Goal: Transaction & Acquisition: Purchase product/service

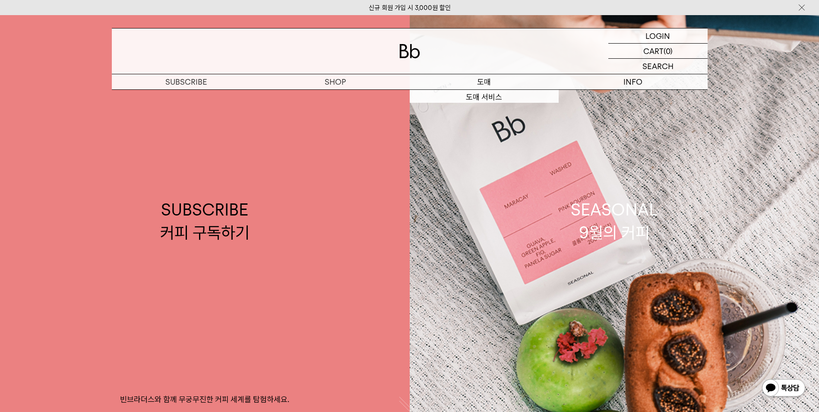
click at [485, 76] on p "도매" at bounding box center [484, 81] width 149 height 15
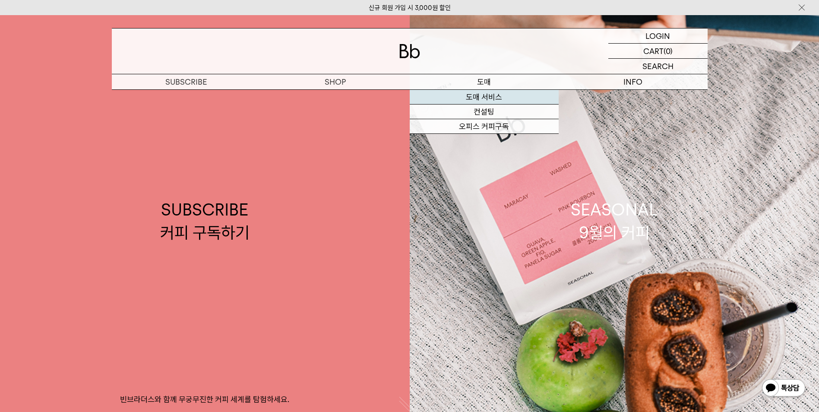
click at [484, 99] on link "도매 서비스" at bounding box center [484, 97] width 149 height 15
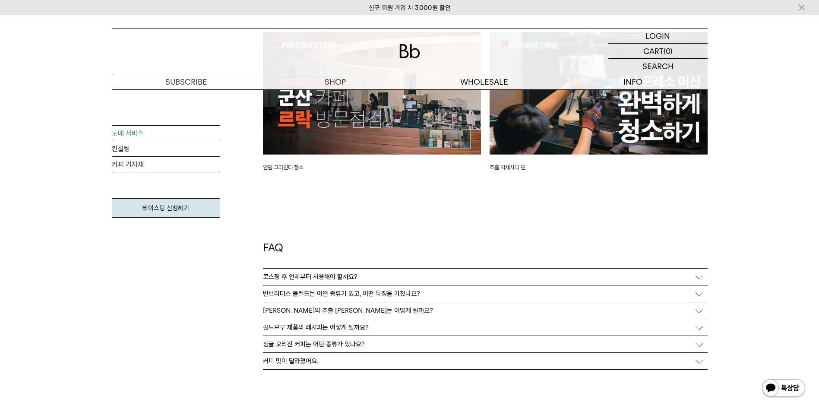
scroll to position [2074, 0]
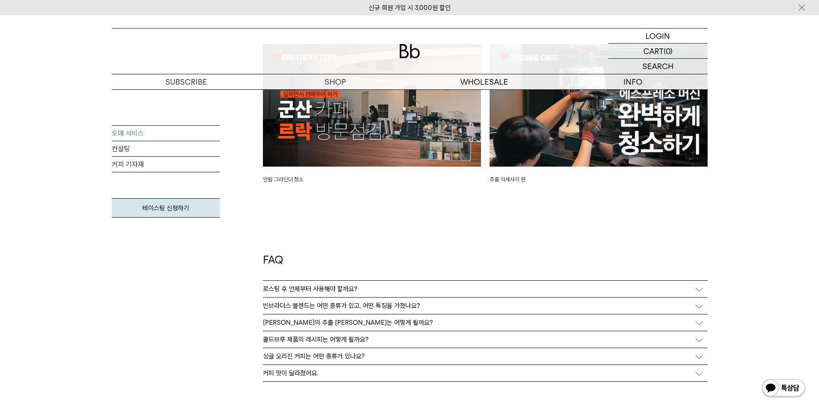
click at [562, 133] on img at bounding box center [599, 105] width 218 height 123
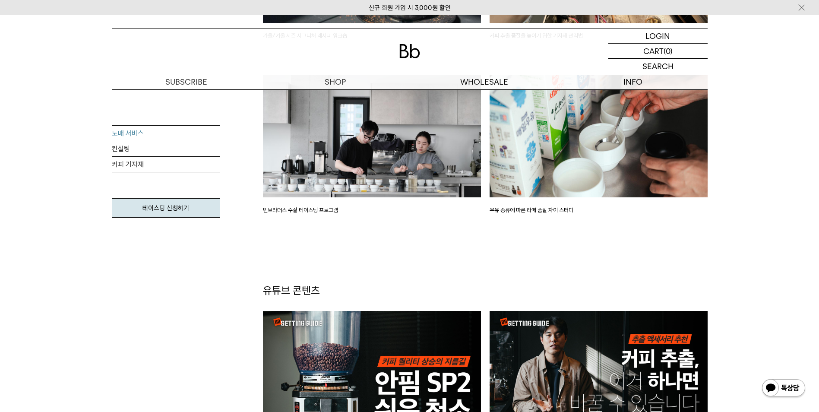
scroll to position [1512, 0]
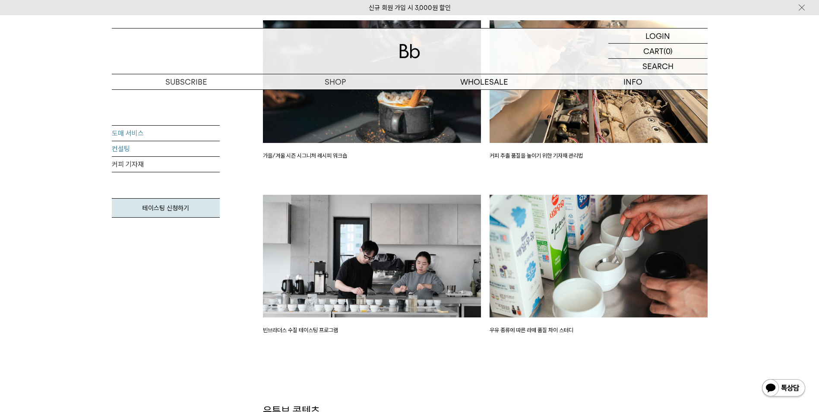
click at [126, 149] on link "컨설팅" at bounding box center [166, 149] width 108 height 16
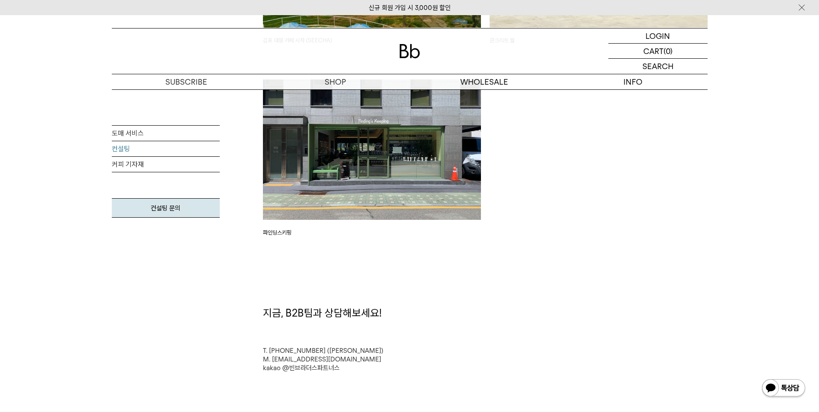
scroll to position [2246, 0]
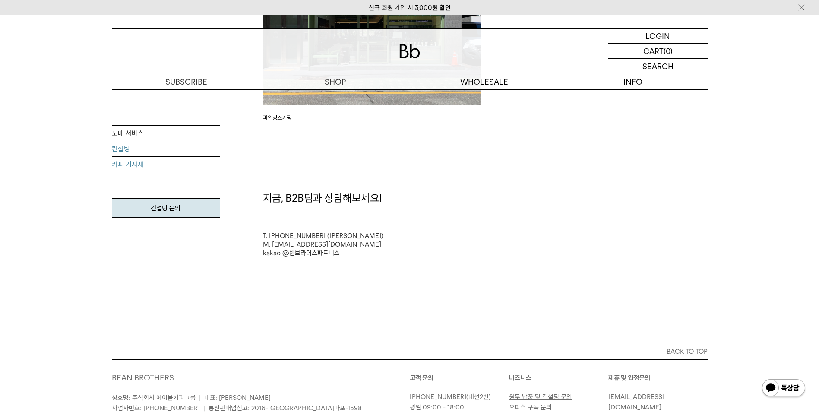
click at [159, 163] on link "커피 기자재" at bounding box center [166, 165] width 108 height 16
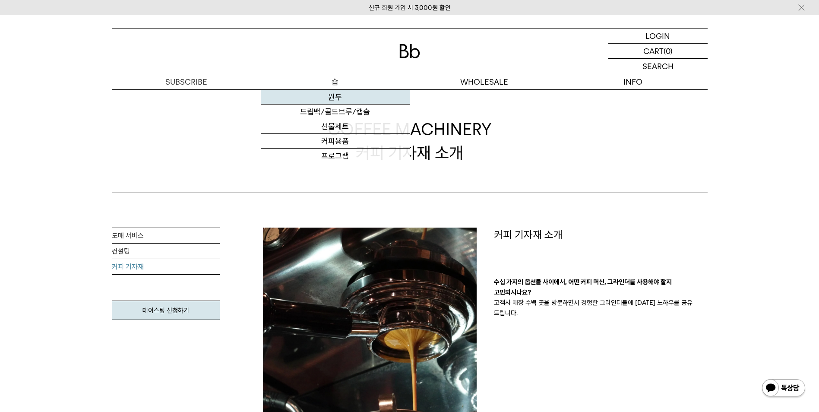
click at [329, 95] on link "원두" at bounding box center [335, 97] width 149 height 15
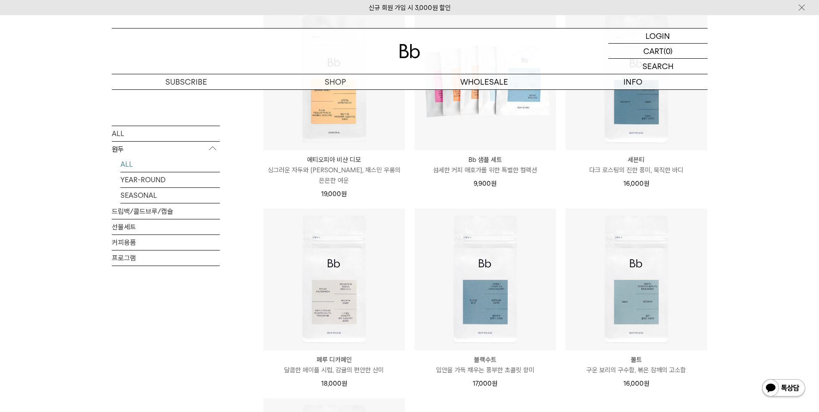
scroll to position [562, 0]
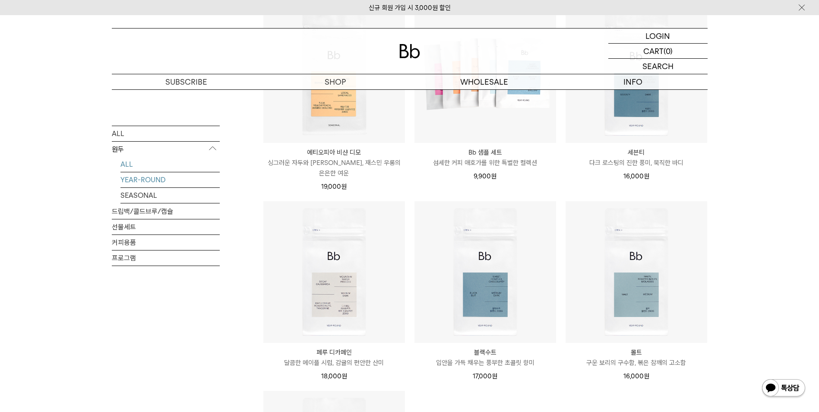
click at [159, 182] on link "YEAR-ROUND" at bounding box center [170, 179] width 99 height 15
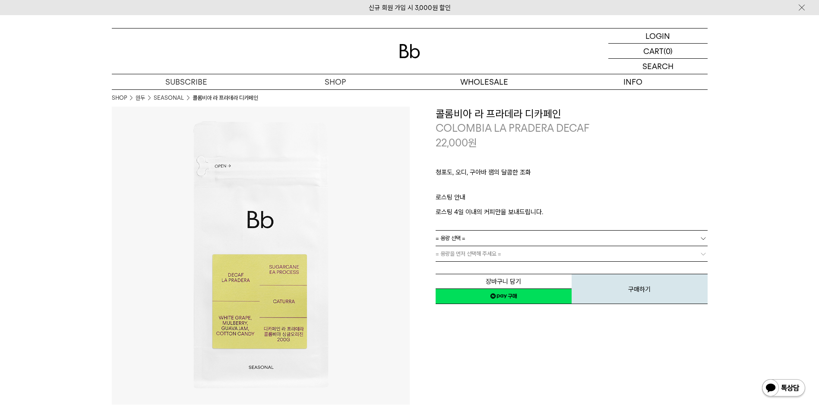
click at [473, 236] on link "= 용량 선택 =" at bounding box center [572, 238] width 272 height 15
click at [461, 267] on li "600g" at bounding box center [577, 270] width 264 height 16
click at [465, 254] on span "= 분쇄도 선택 =" at bounding box center [453, 253] width 35 height 15
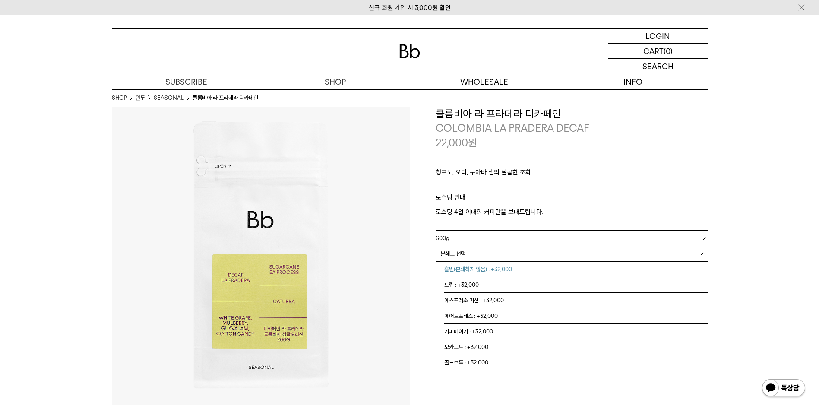
click at [475, 271] on li "홀빈(분쇄하지 않음) : +32,000" at bounding box center [577, 270] width 264 height 16
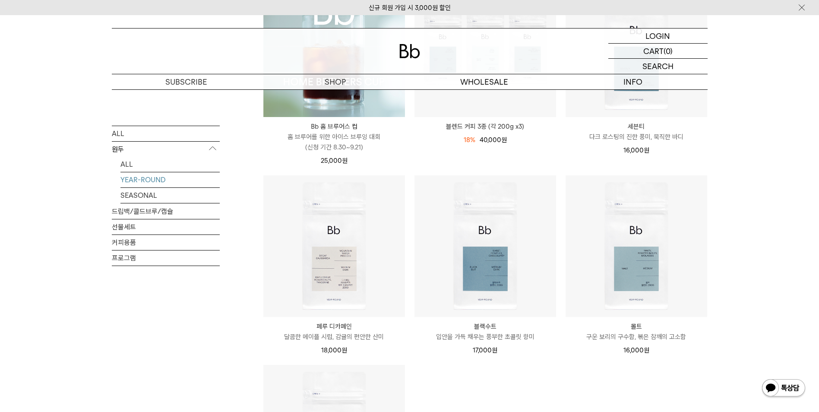
scroll to position [216, 0]
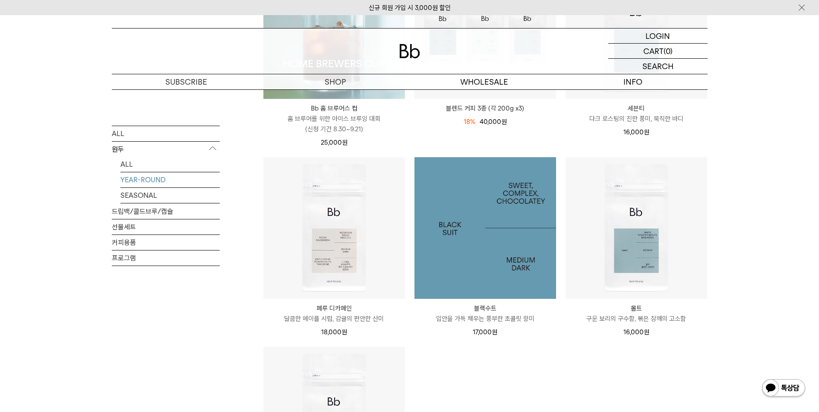
click at [494, 241] on img at bounding box center [486, 228] width 142 height 142
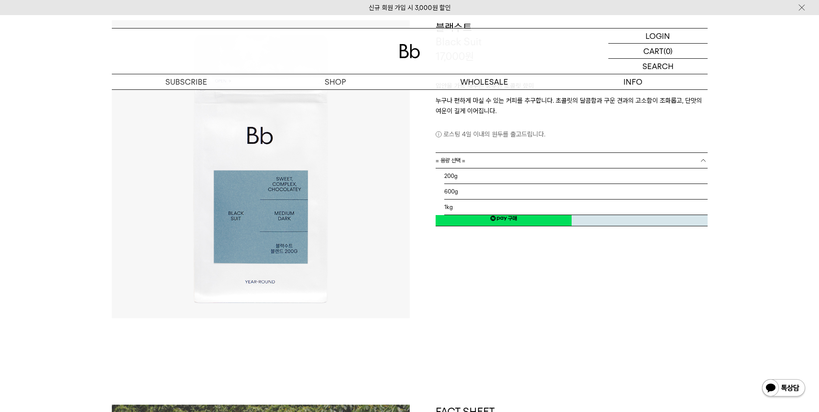
click at [455, 163] on span "= 용량 선택 =" at bounding box center [451, 160] width 30 height 15
click at [456, 204] on li "1kg" at bounding box center [577, 208] width 264 height 16
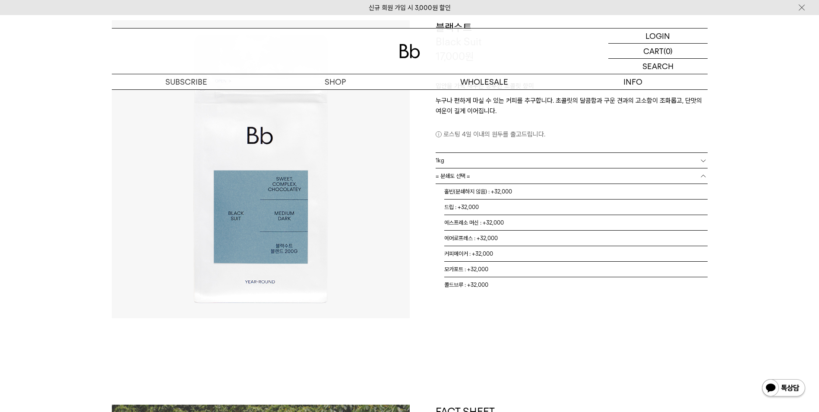
click at [476, 177] on link "= 분쇄도 선택 =" at bounding box center [572, 175] width 272 height 15
click at [481, 194] on li "홀빈(분쇄하지 않음) : +32,000" at bounding box center [577, 192] width 264 height 16
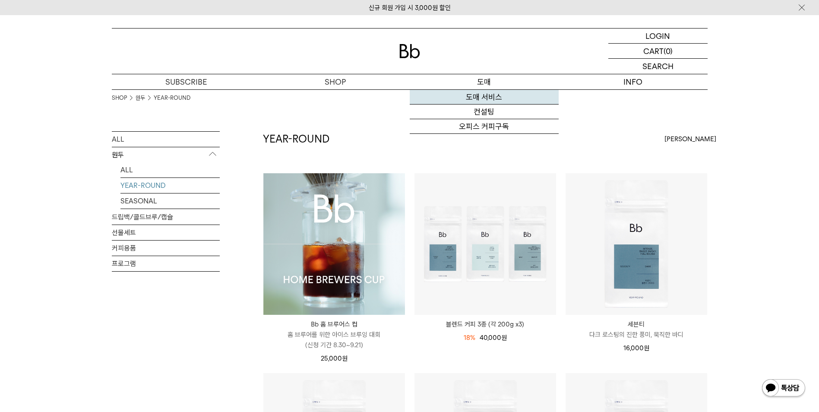
click at [483, 95] on link "도매 서비스" at bounding box center [484, 97] width 149 height 15
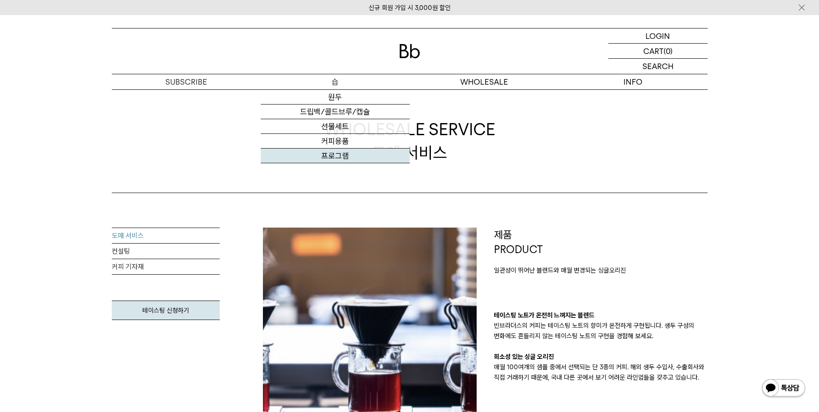
click at [338, 153] on link "프로그램" at bounding box center [335, 156] width 149 height 15
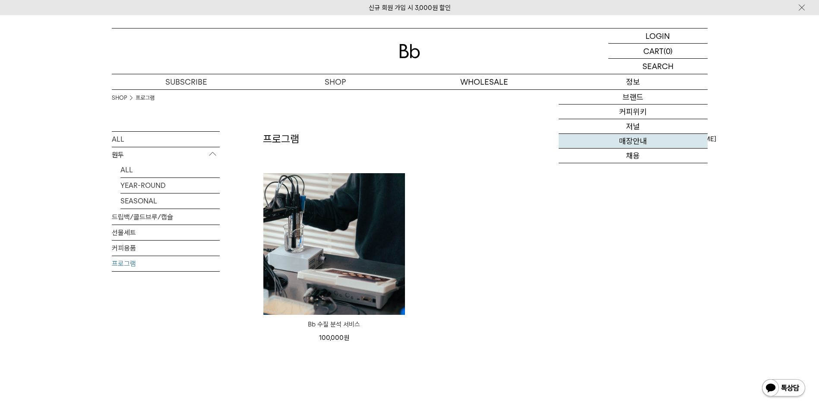
click at [637, 143] on link "매장안내" at bounding box center [633, 141] width 149 height 15
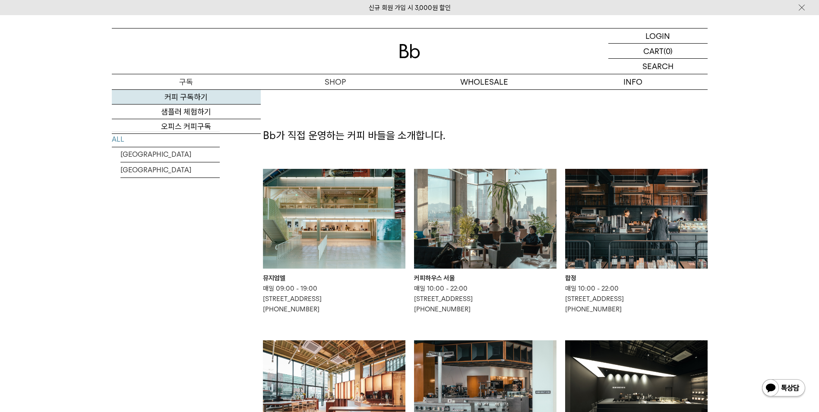
click at [196, 97] on link "커피 구독하기" at bounding box center [186, 97] width 149 height 15
